Goal: Use online tool/utility

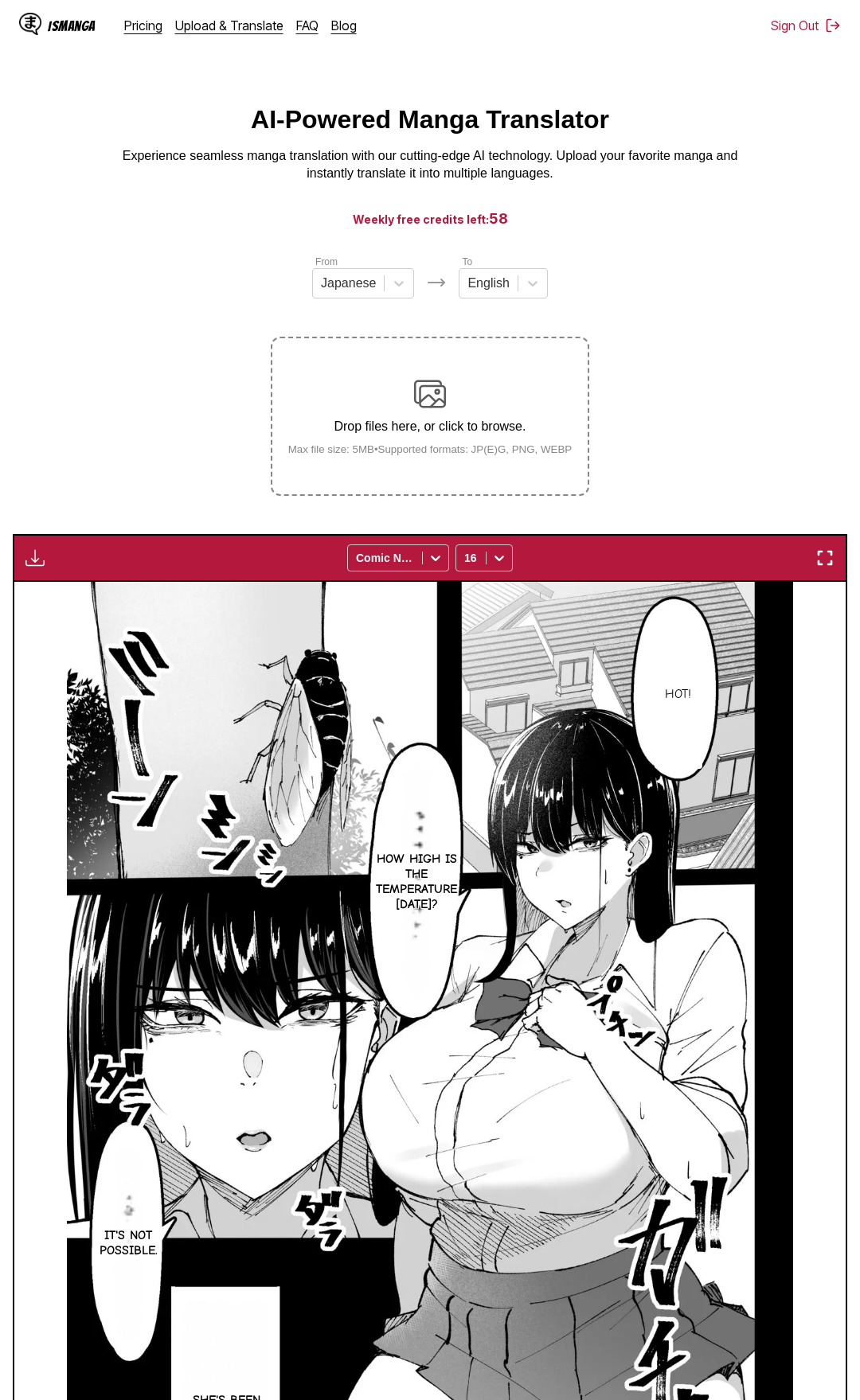
scroll to position [397, 0]
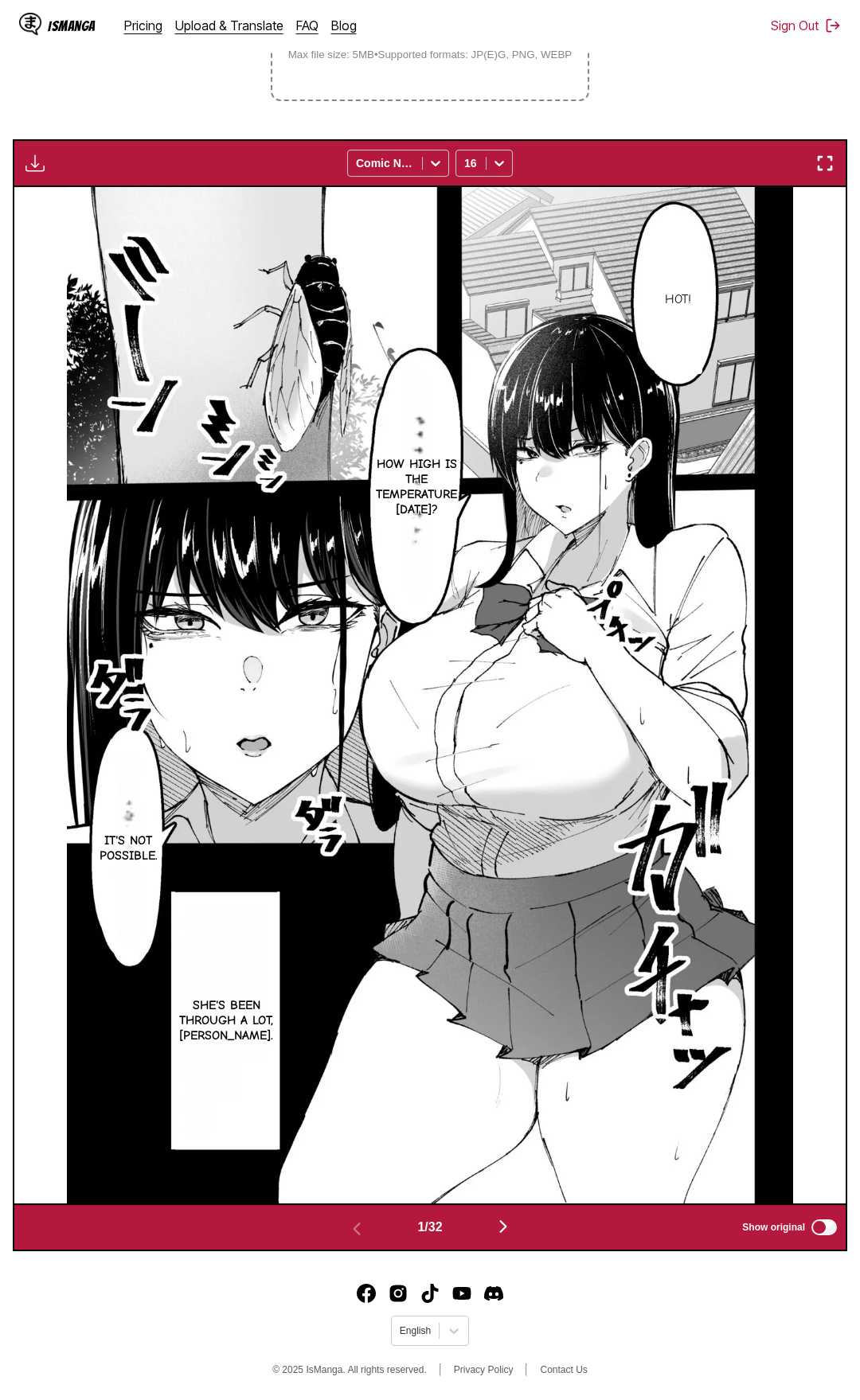
click at [831, 150] on div "Download Panel Download All Comic Neue 16" at bounding box center [430, 163] width 834 height 48
click at [832, 169] on img "button" at bounding box center [825, 163] width 19 height 19
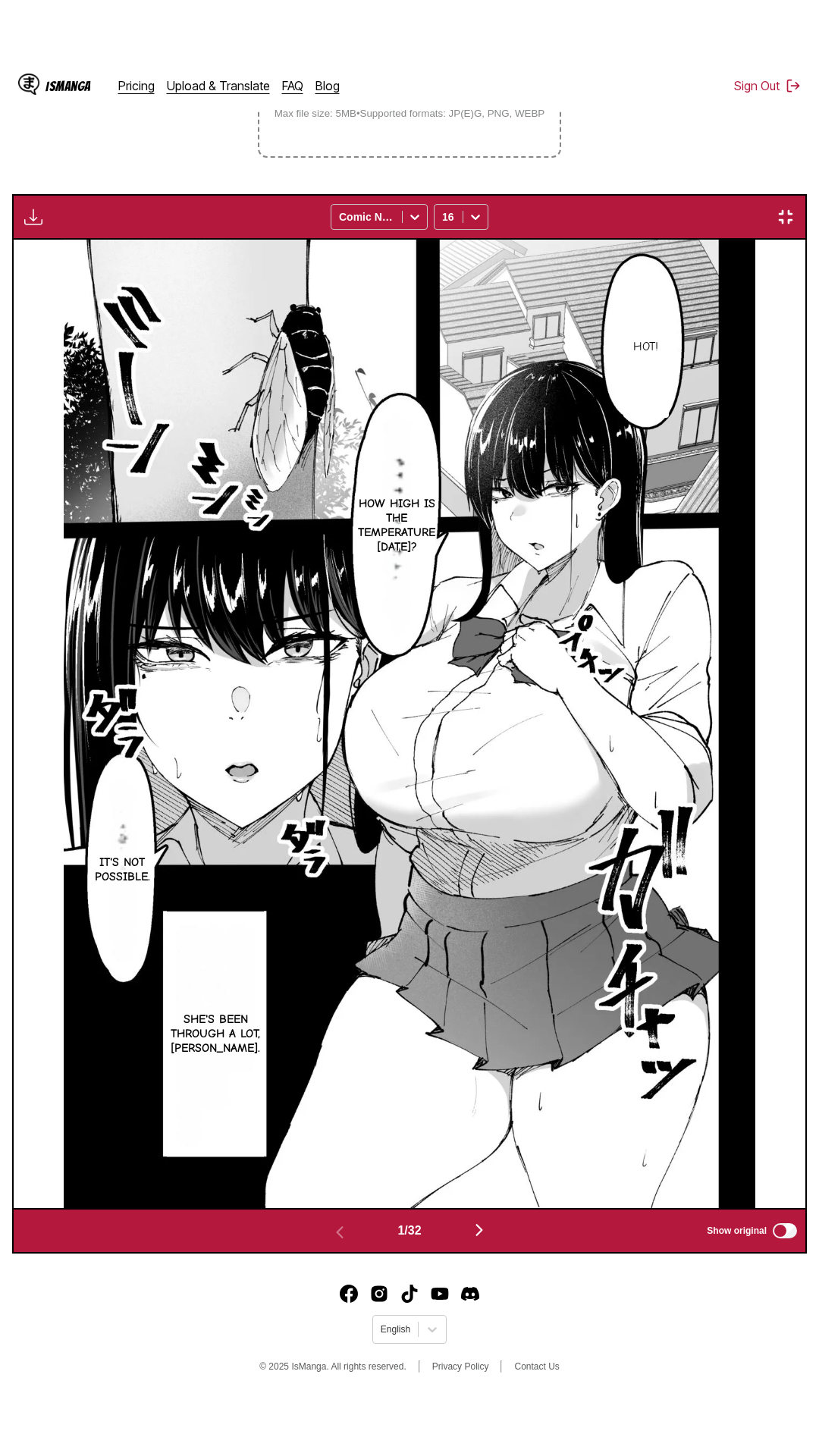
scroll to position [96, 0]
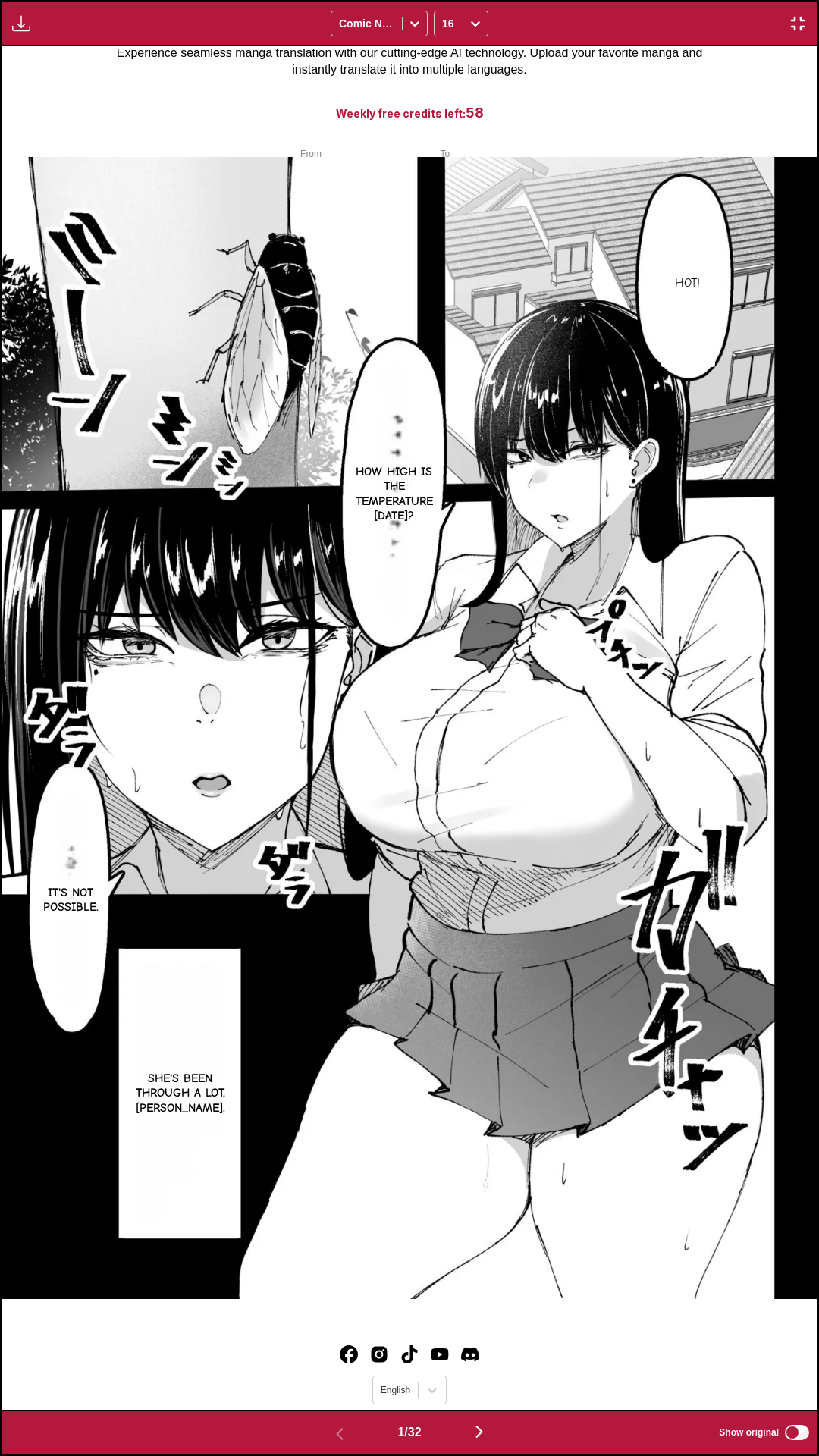
click at [639, 0] on div "Download Panel Download All Comic Neue 16" at bounding box center [410, 23] width 819 height 46
click at [599, 0] on div "Download Panel Download All Comic Neue 16" at bounding box center [410, 23] width 819 height 46
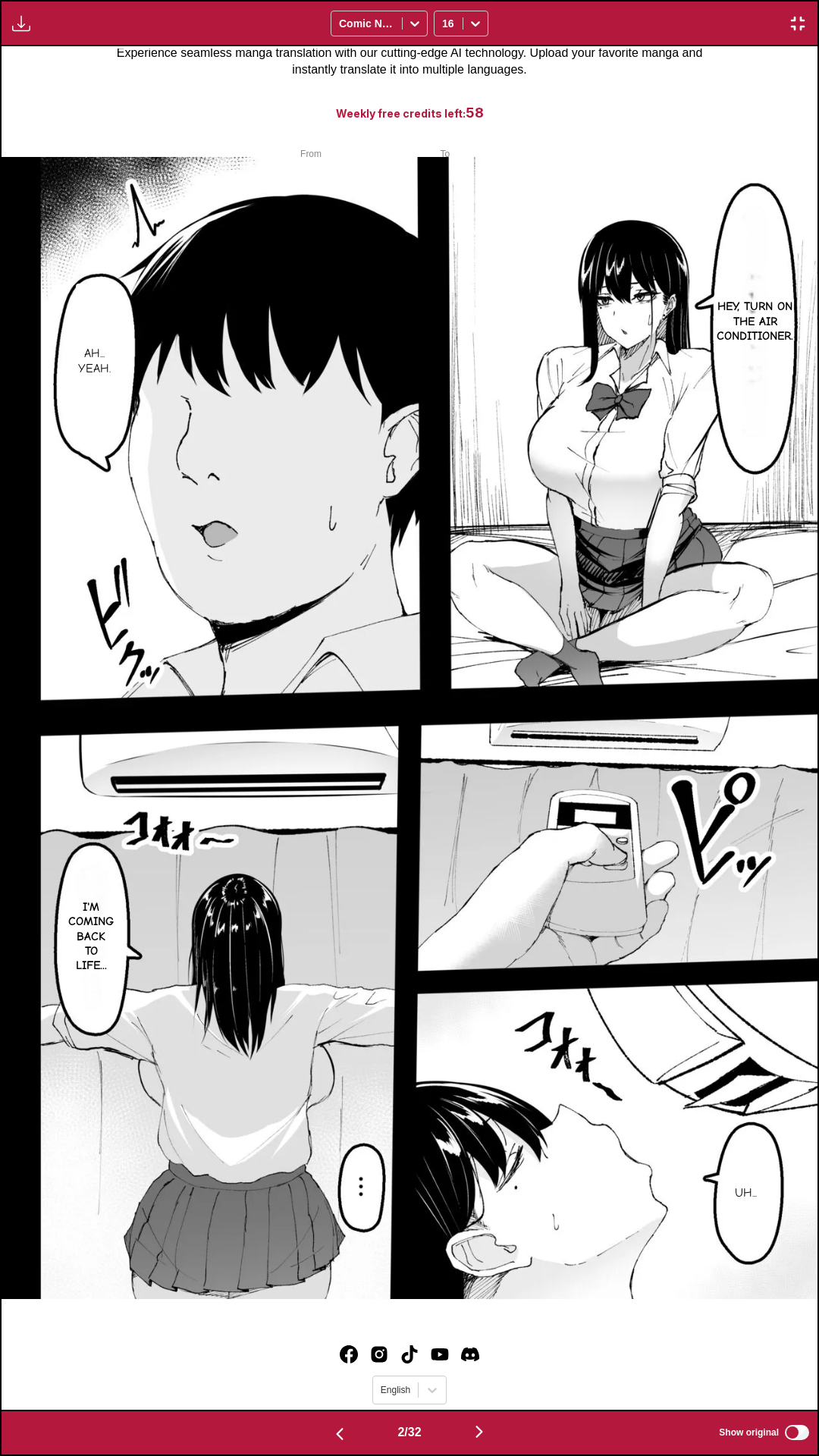
click at [650, 0] on div "Download Panel Download All Comic Neue 16" at bounding box center [410, 23] width 819 height 46
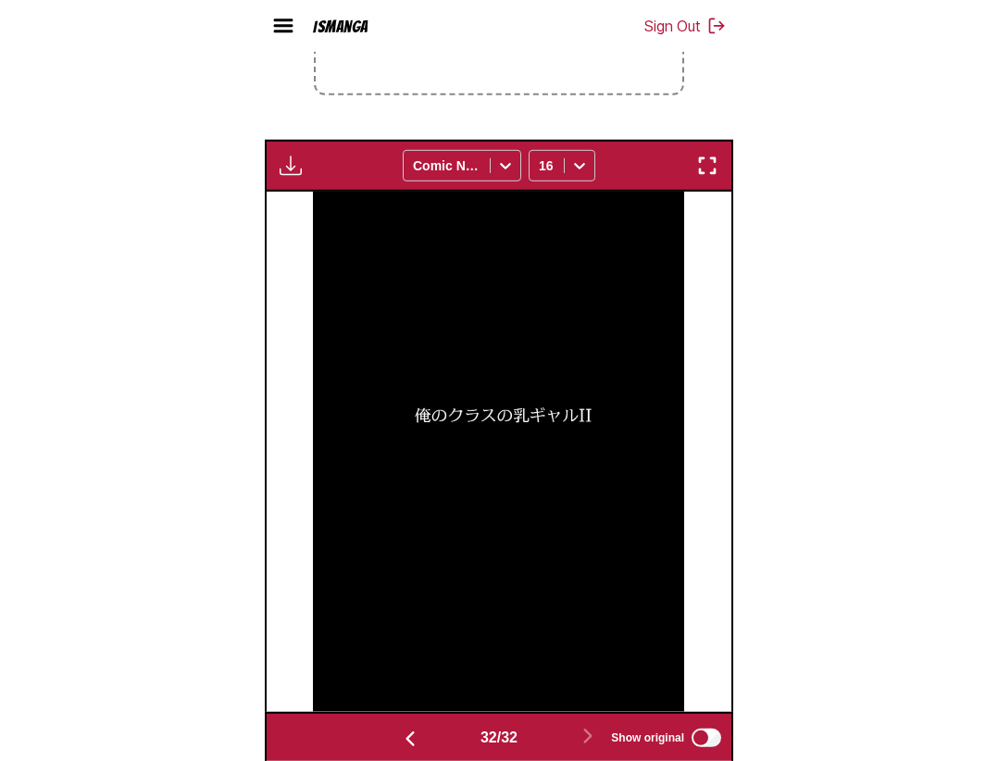
scroll to position [482, 0]
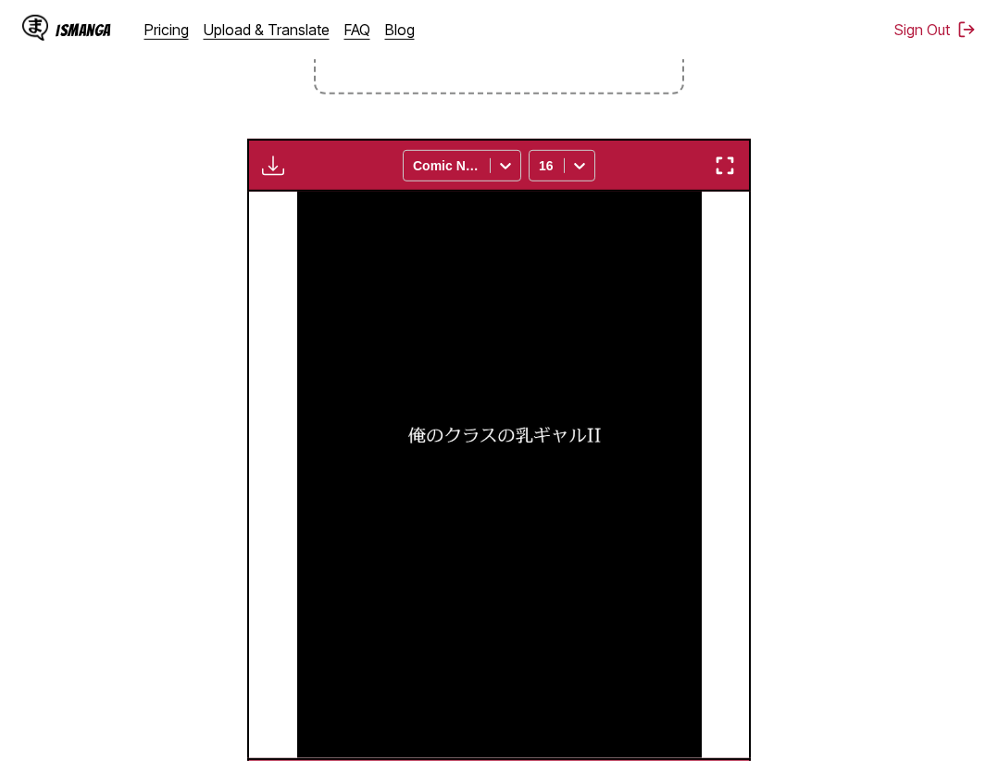
click at [808, 356] on section "From Japanese To English Drop files here, or click to browse. Max file size: 5M…" at bounding box center [499, 312] width 968 height 998
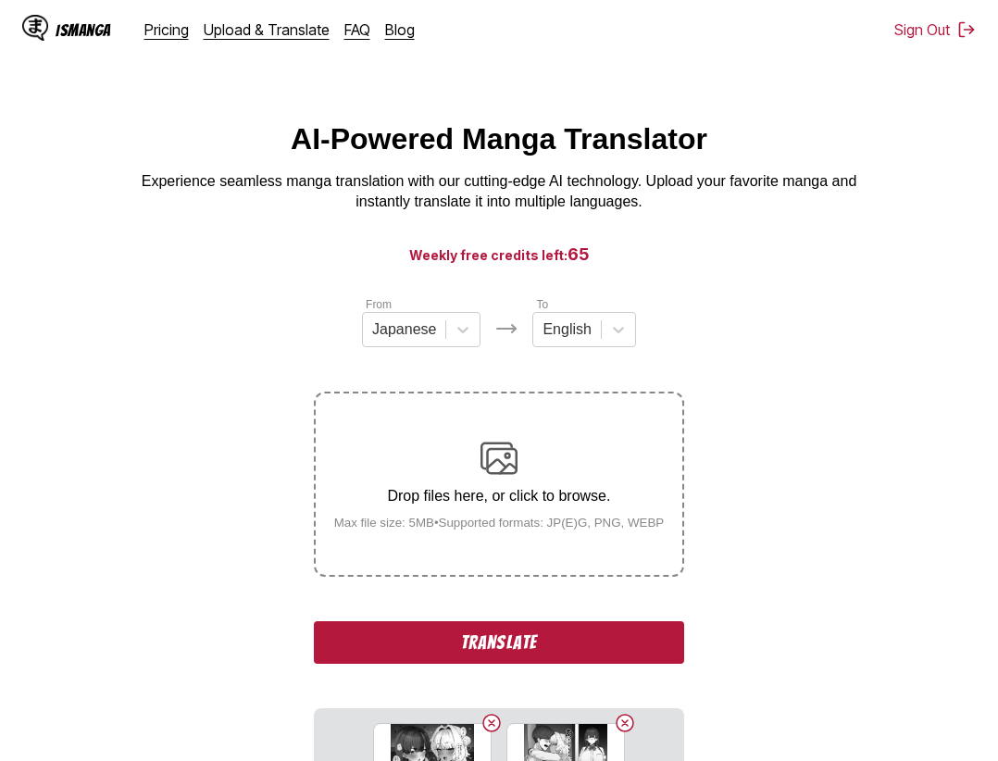
click at [560, 638] on button "Translate" at bounding box center [499, 642] width 370 height 43
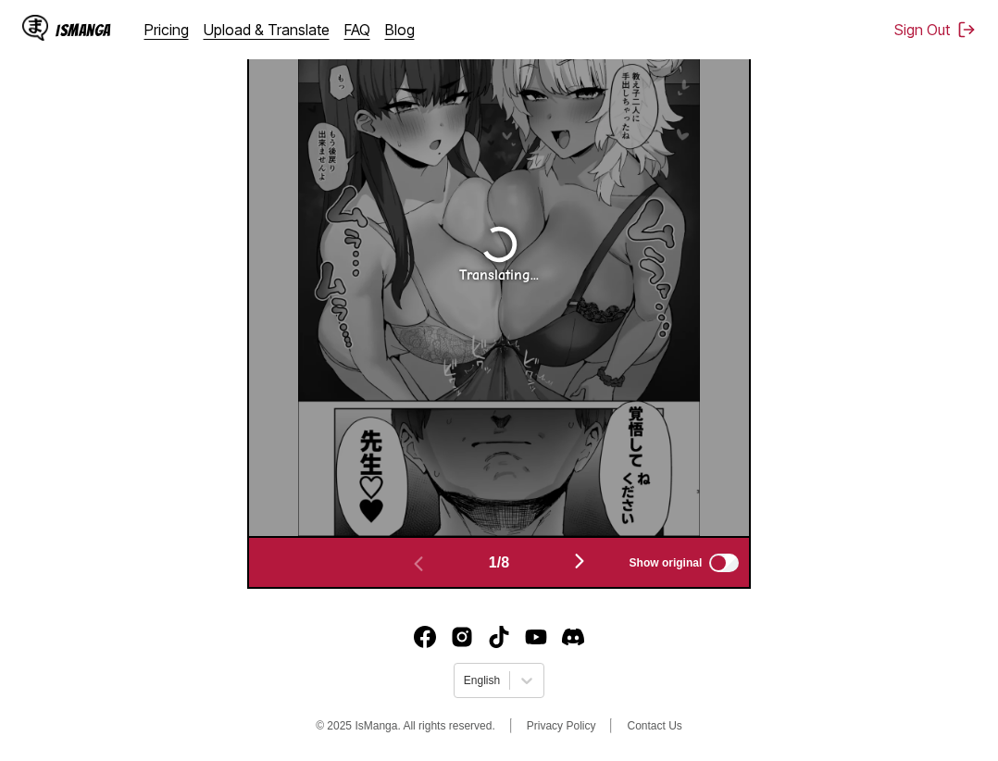
scroll to position [395, 0]
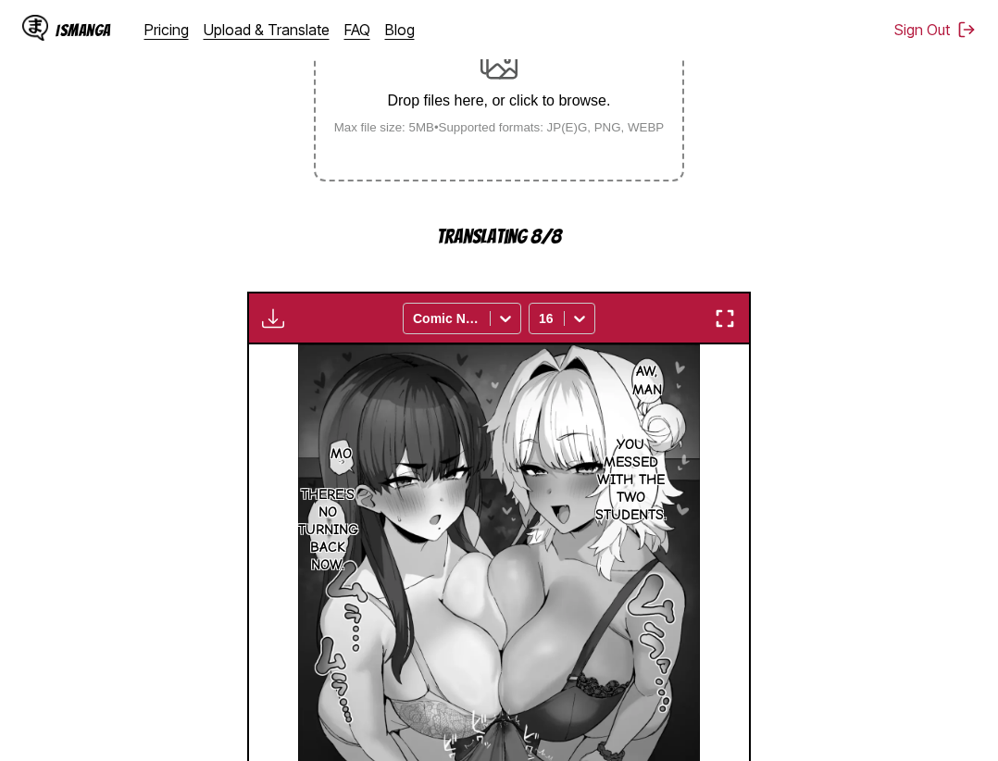
click at [734, 321] on img "button" at bounding box center [725, 318] width 22 height 22
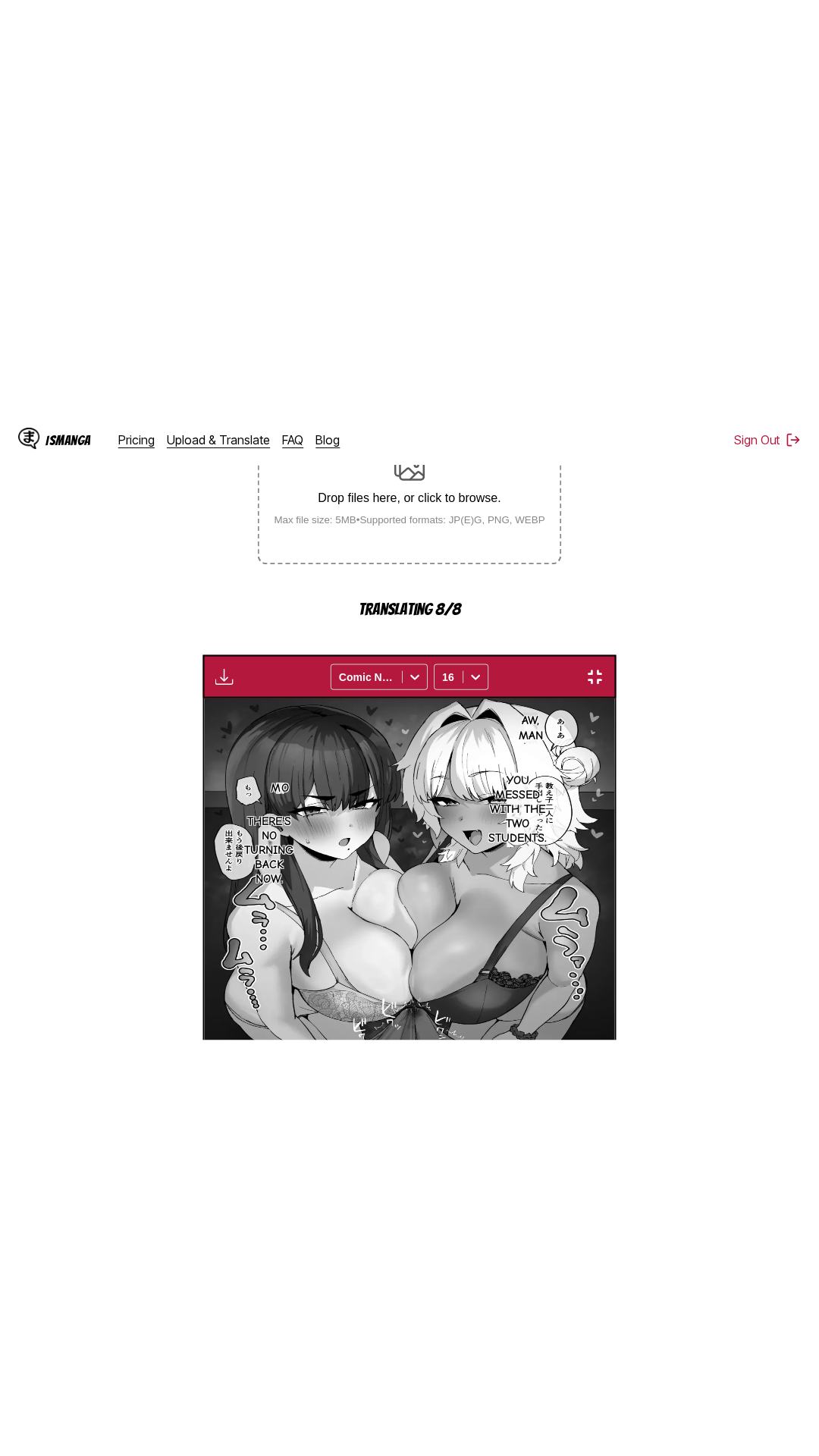
scroll to position [96, 0]
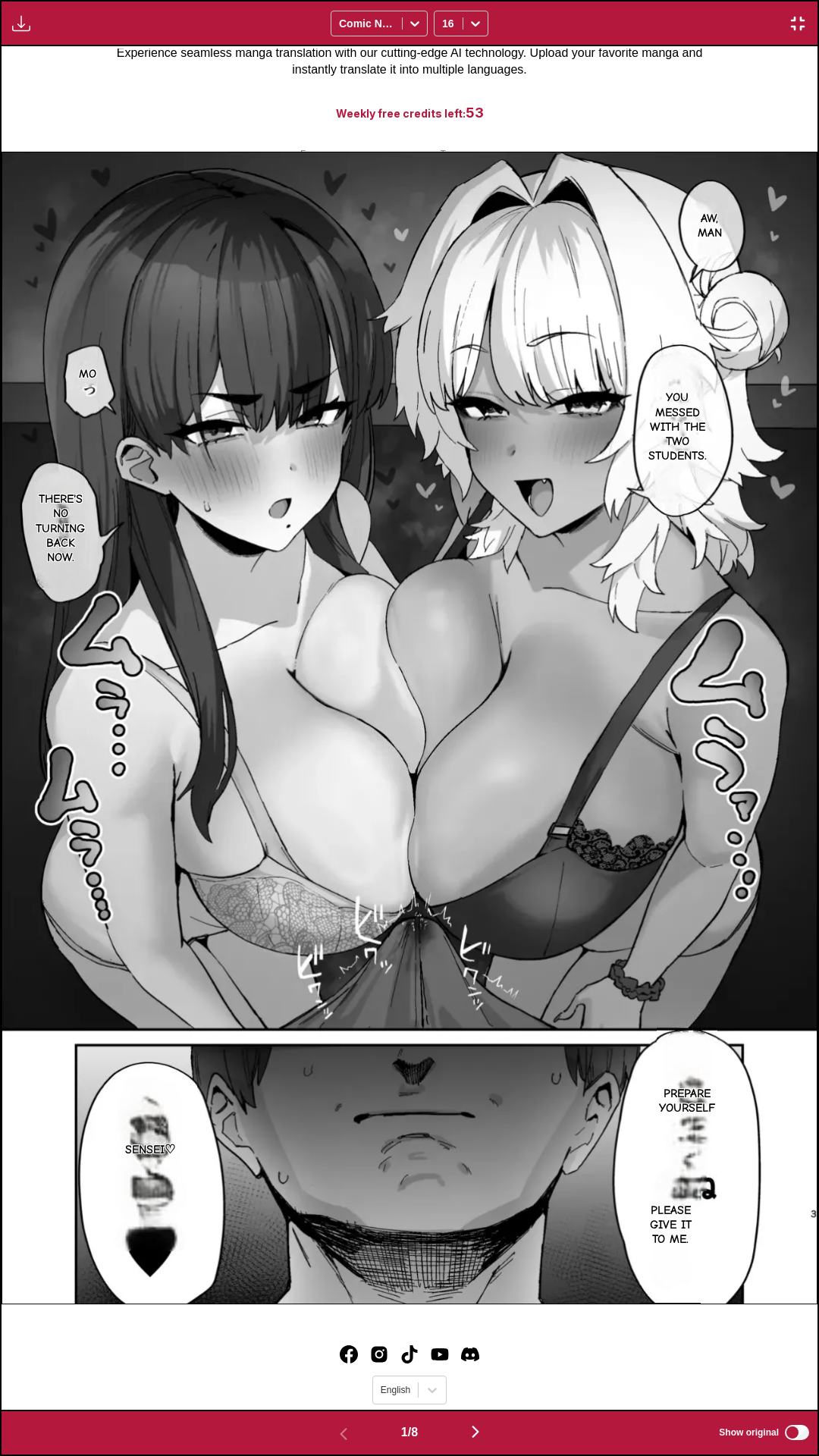
click at [627, 0] on div "Download Panel Download All Comic Neue 16" at bounding box center [410, 23] width 819 height 46
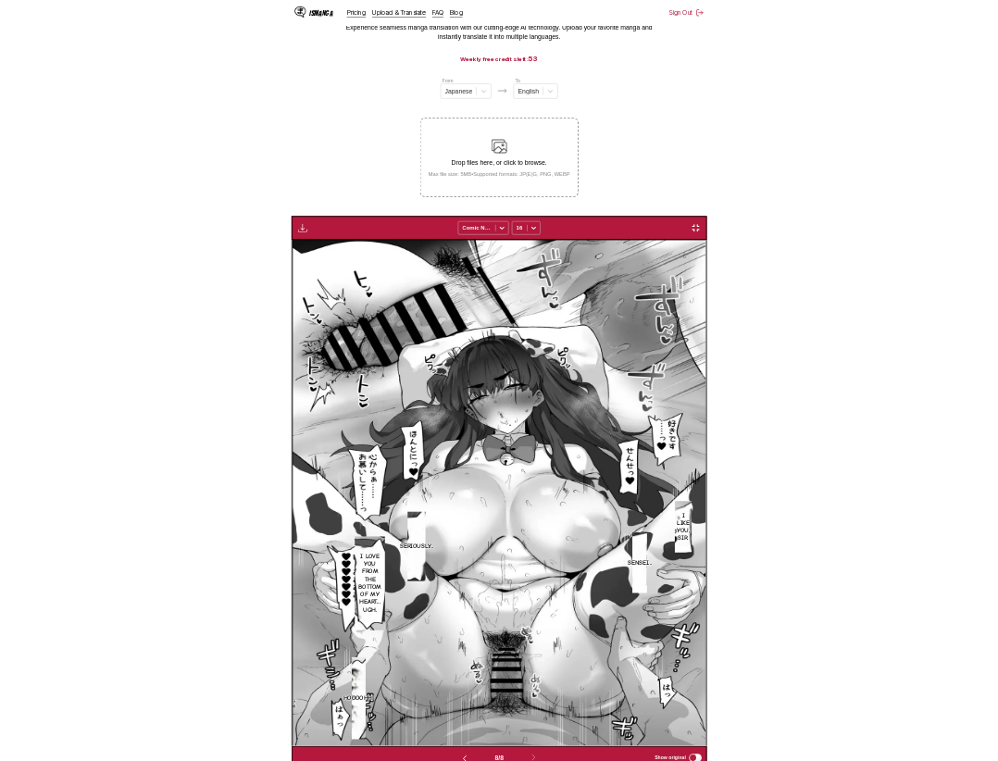
scroll to position [0, 3502]
